Goal: Check status: Check status

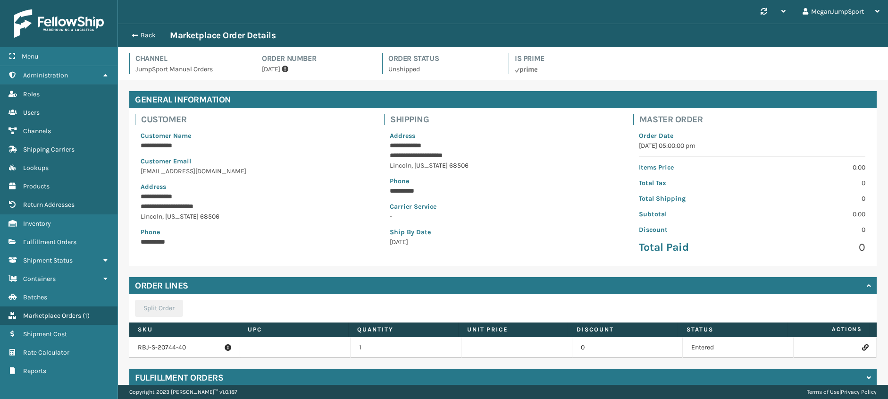
scroll to position [41, 0]
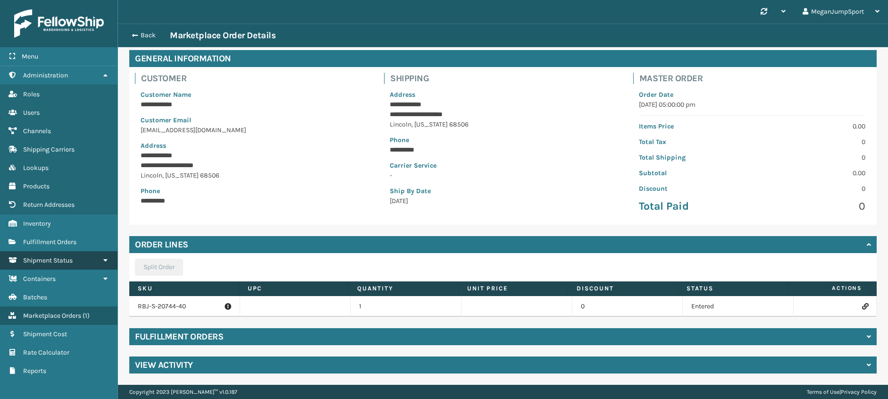
click at [40, 260] on span "Shipment Status" at bounding box center [48, 260] width 50 height 8
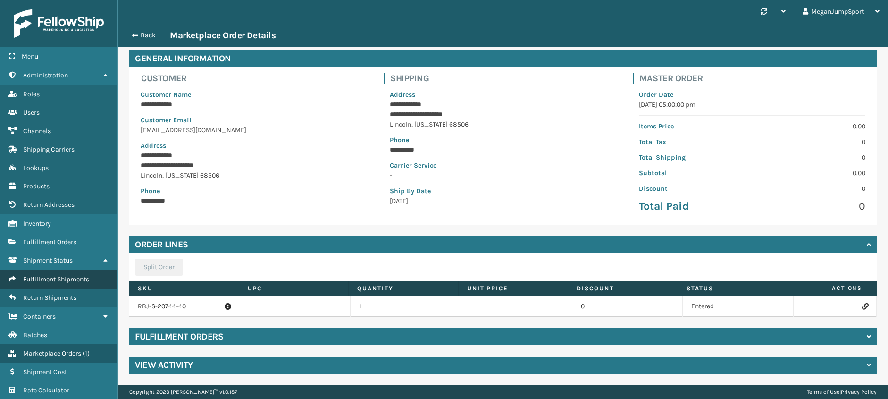
click at [48, 281] on span "Fulfillment Shipments" at bounding box center [56, 279] width 66 height 8
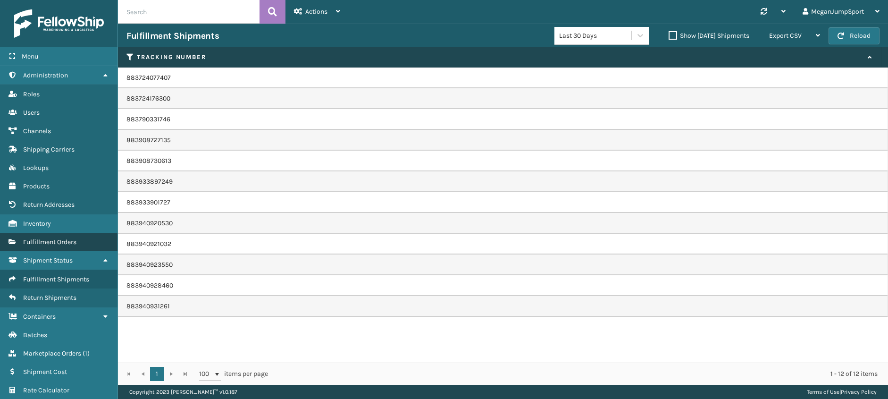
click at [49, 243] on span "Fulfillment Orders" at bounding box center [49, 242] width 53 height 8
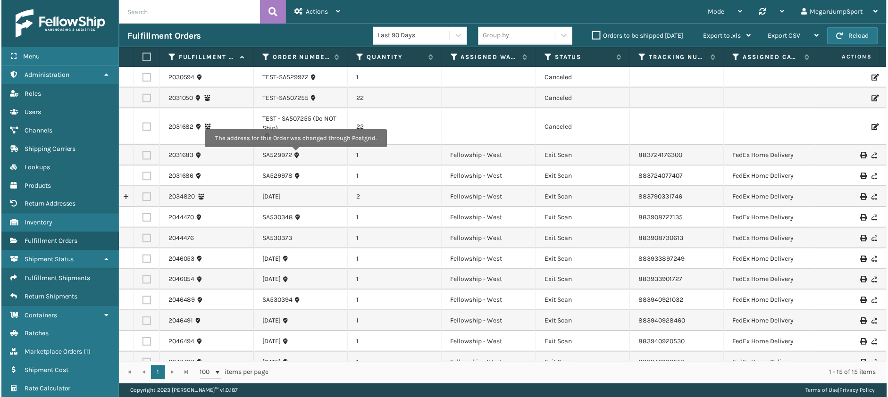
scroll to position [40, 0]
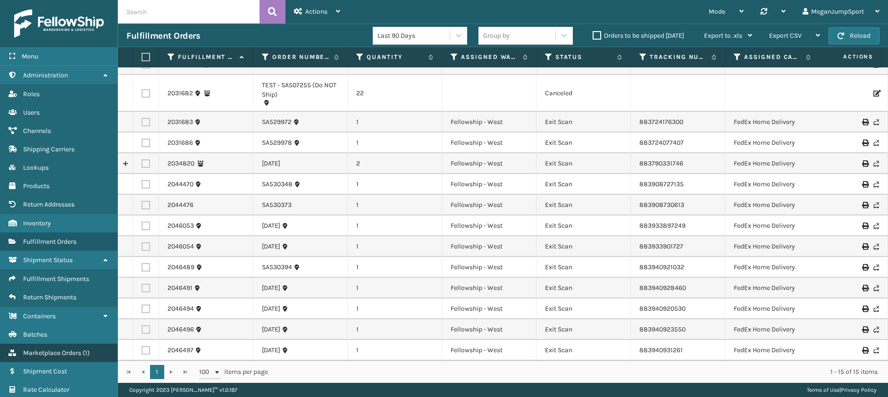
click at [42, 355] on span "Marketplace Orders" at bounding box center [52, 353] width 58 height 8
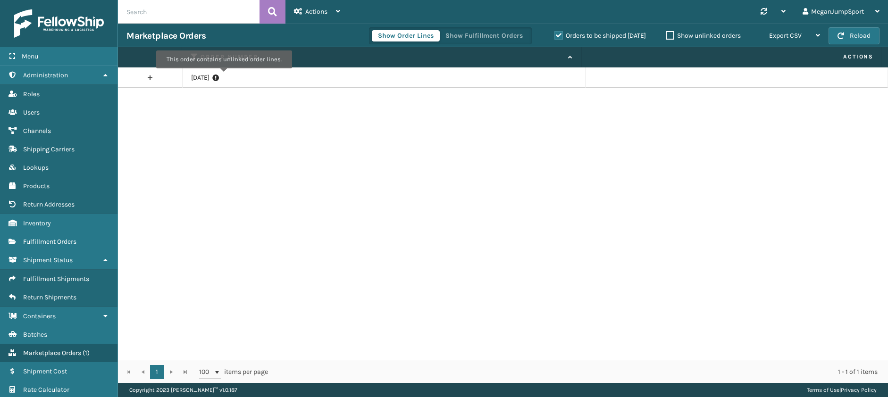
click at [219, 75] on icon at bounding box center [215, 77] width 7 height 9
click at [208, 78] on link "[DATE]" at bounding box center [200, 77] width 18 height 9
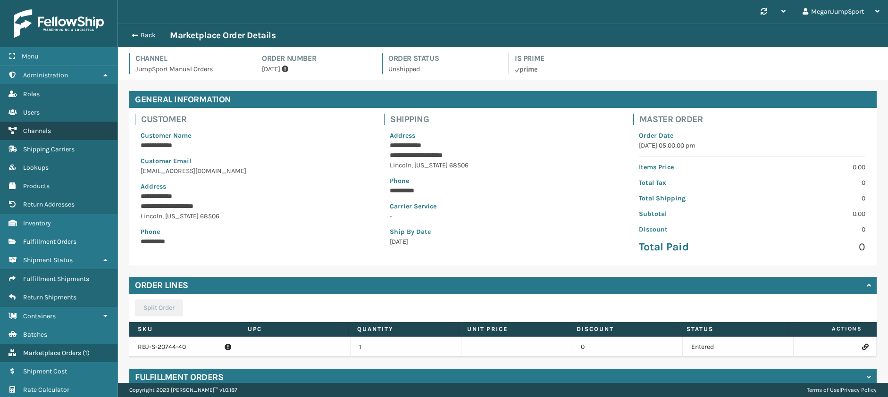
click at [44, 135] on link "Channels" at bounding box center [58, 131] width 117 height 18
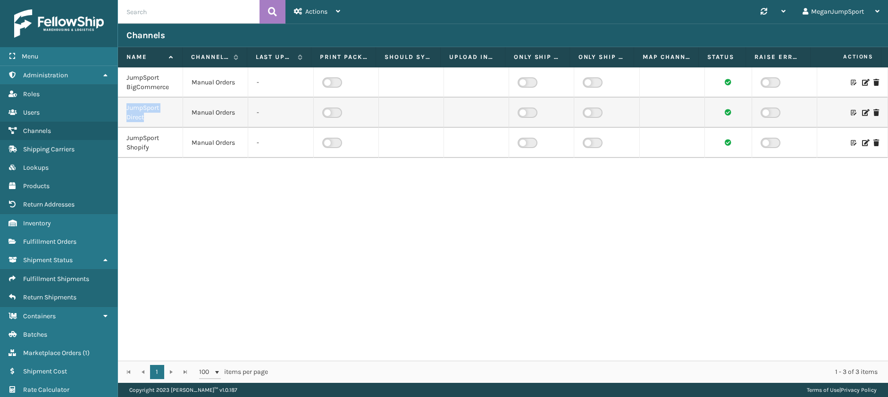
drag, startPoint x: 148, startPoint y: 116, endPoint x: 126, endPoint y: 108, distance: 22.5
click at [126, 108] on div "JumpSport Direct" at bounding box center [150, 112] width 48 height 19
copy div "JumpSport Direct"
click at [296, 183] on div "JumpSport BigCommerce Manual Orders - JumpSport Direct Manual Orders - JumpSpor…" at bounding box center [503, 213] width 770 height 293
